Goal: Task Accomplishment & Management: Manage account settings

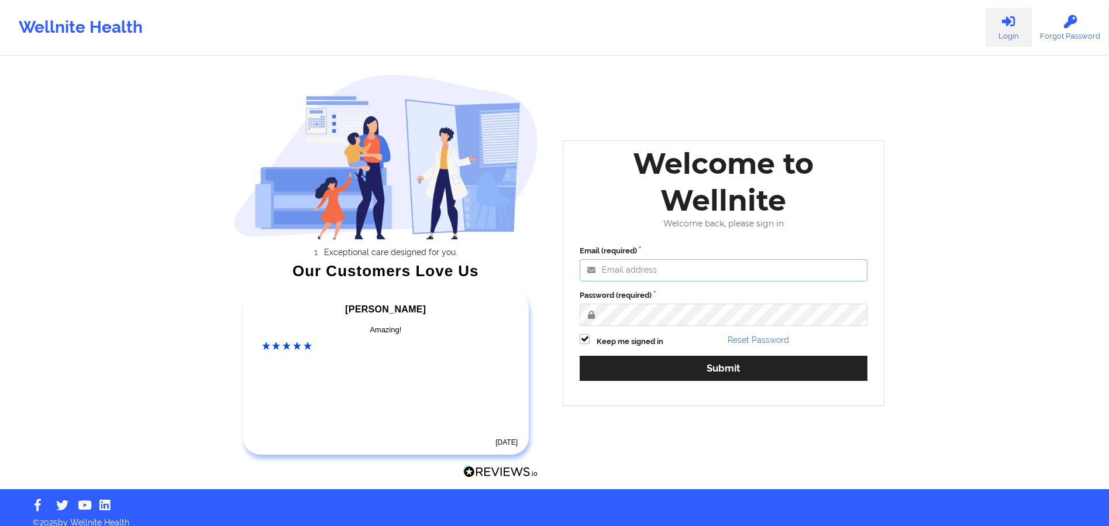
click at [637, 275] on input "Email (required)" at bounding box center [724, 270] width 288 height 22
type input "[EMAIL_ADDRESS][DOMAIN_NAME]"
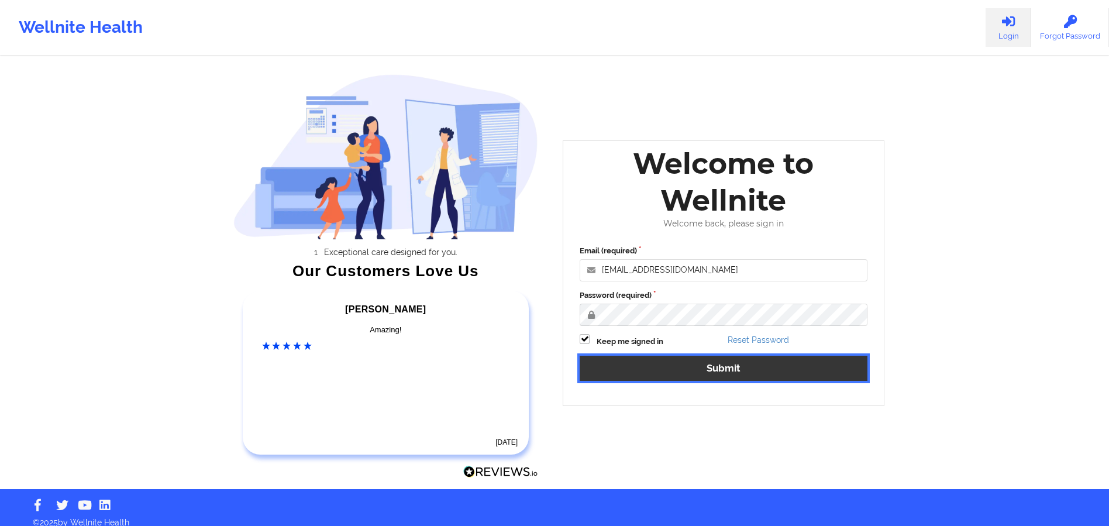
click at [654, 370] on button "Submit" at bounding box center [724, 368] width 288 height 25
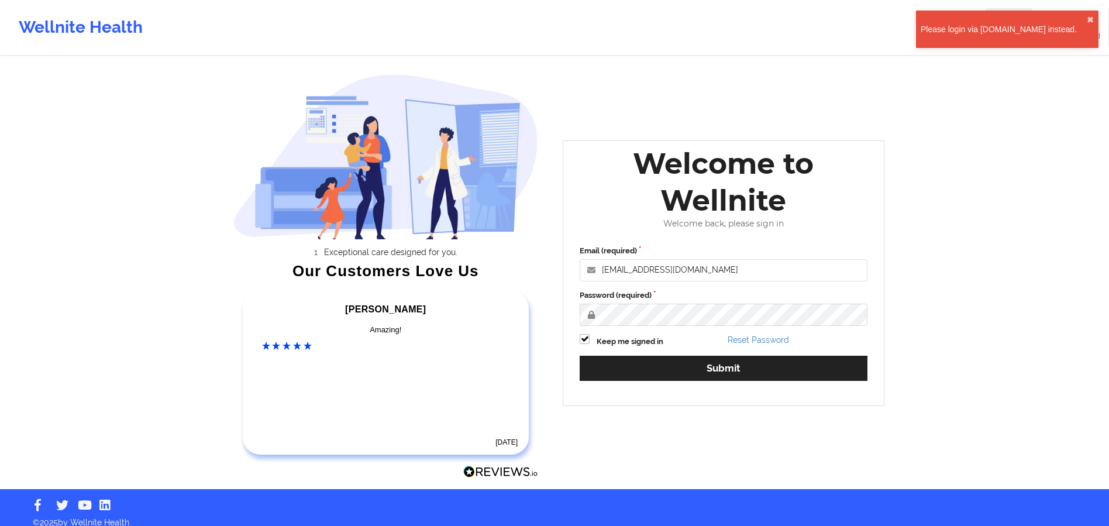
click at [1018, 20] on div "Please login via [DOMAIN_NAME] instead. ✖︎" at bounding box center [1007, 29] width 182 height 37
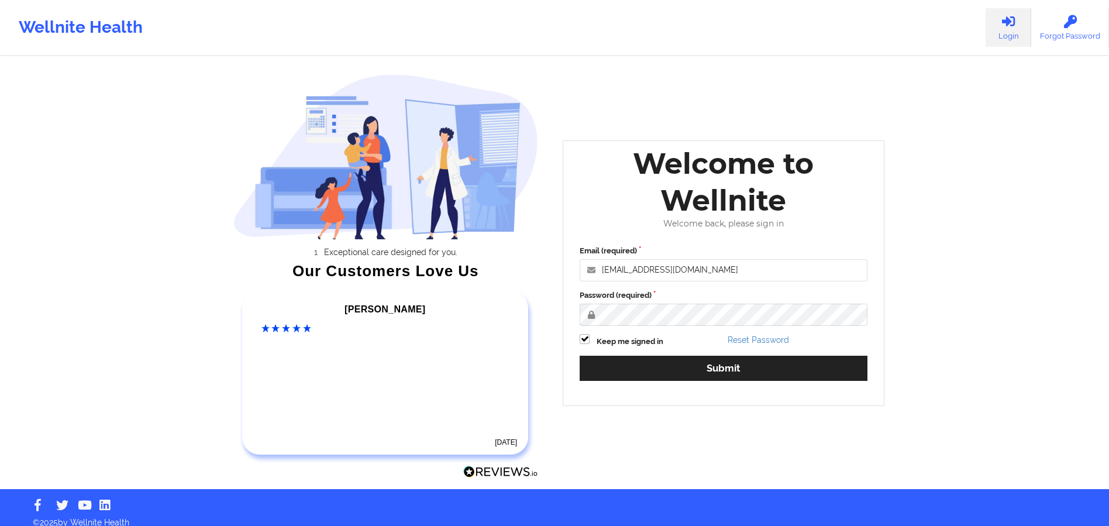
click at [1012, 36] on link "Login" at bounding box center [1009, 27] width 46 height 39
drag, startPoint x: 860, startPoint y: 182, endPoint x: 853, endPoint y: 208, distance: 26.8
click at [853, 208] on div "Welcome to Wellnite" at bounding box center [723, 182] width 304 height 74
click at [959, 285] on div "Wellnite Health Login Forgot Password Exceptional care designed for you. Our Cu…" at bounding box center [554, 244] width 1109 height 489
click at [1026, 36] on link "Login" at bounding box center [1009, 27] width 46 height 39
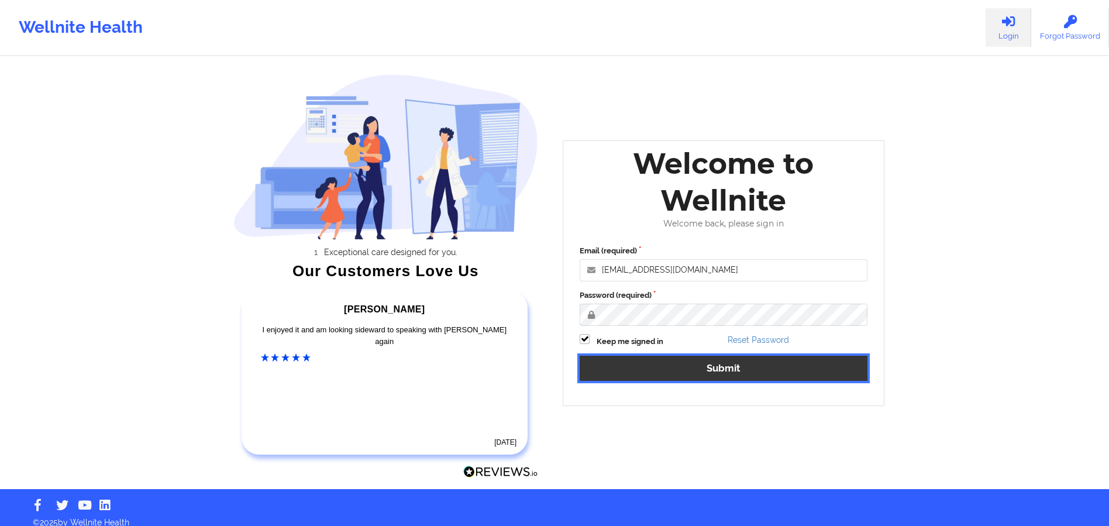
click at [665, 380] on button "Submit" at bounding box center [724, 368] width 288 height 25
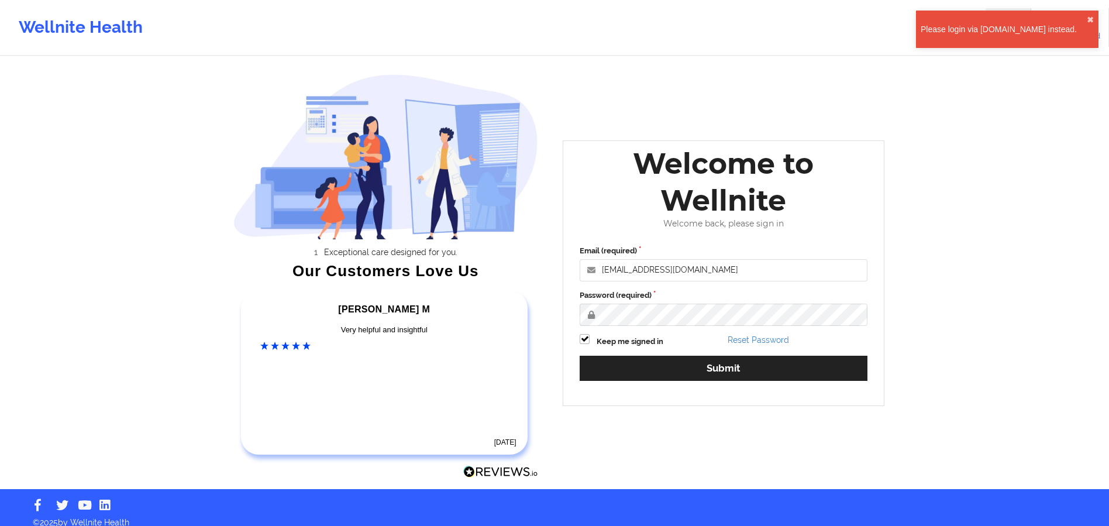
click at [1008, 23] on div "Please login via [DOMAIN_NAME] instead. ✖︎" at bounding box center [1007, 29] width 182 height 37
click at [1009, 27] on div "Please login via [DOMAIN_NAME] instead." at bounding box center [1004, 29] width 166 height 12
